Goal: Find specific page/section: Locate a particular part of the current website

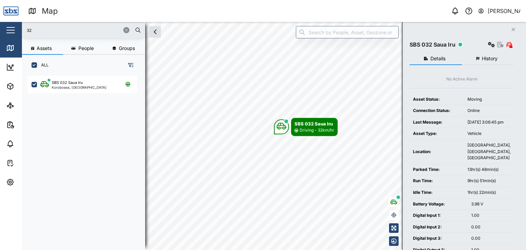
scroll to position [166, 107]
type input "3"
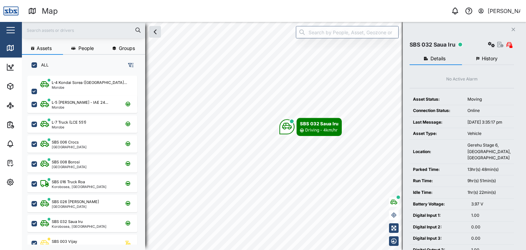
click at [34, 30] on input "text" at bounding box center [83, 30] width 115 height 10
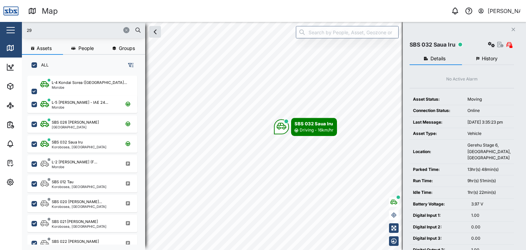
type input "29"
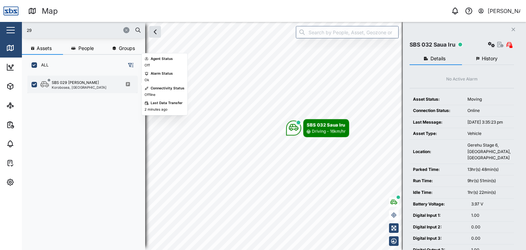
click at [75, 88] on div "Korobosea, [GEOGRAPHIC_DATA]" at bounding box center [79, 87] width 55 height 3
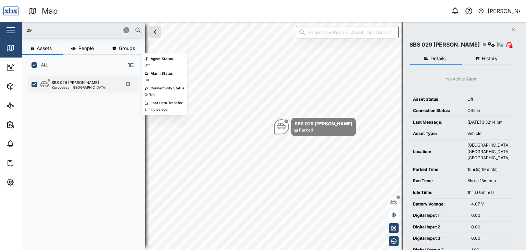
click at [66, 86] on div "Korobosea, [GEOGRAPHIC_DATA]" at bounding box center [79, 87] width 55 height 3
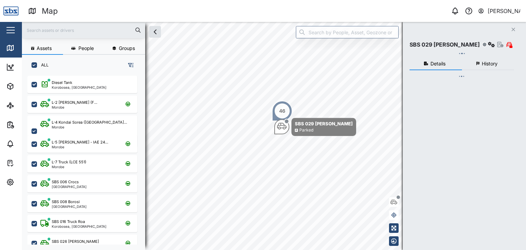
scroll to position [166, 107]
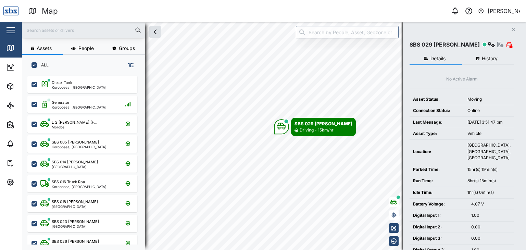
click at [45, 30] on input "text" at bounding box center [83, 30] width 115 height 10
type input "29"
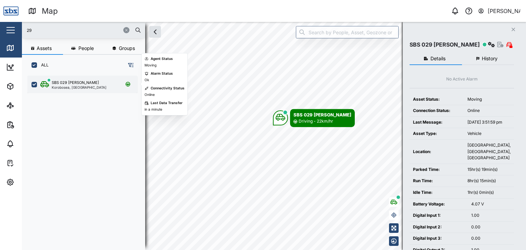
click at [78, 87] on div "Korobosea, [GEOGRAPHIC_DATA]" at bounding box center [79, 87] width 55 height 3
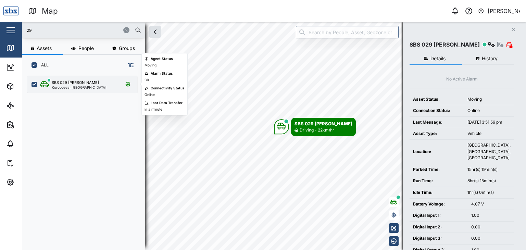
click at [79, 82] on div "SBS 029 [PERSON_NAME]" at bounding box center [75, 83] width 47 height 6
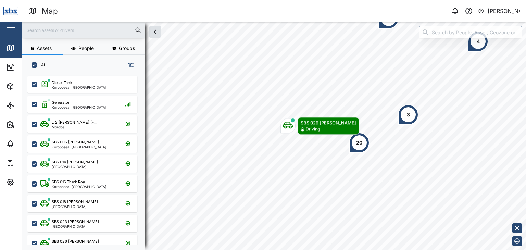
scroll to position [166, 107]
